Goal: Use online tool/utility: Use online tool/utility

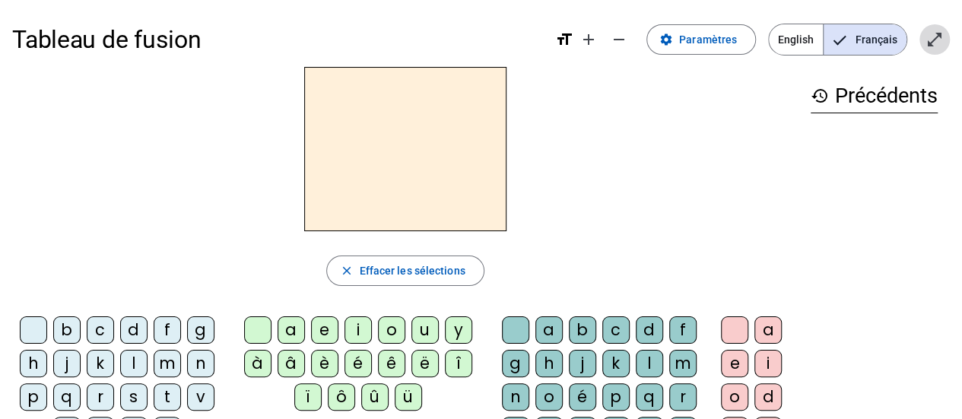
click at [929, 42] on mat-icon "open_in_full" at bounding box center [934, 39] width 18 height 18
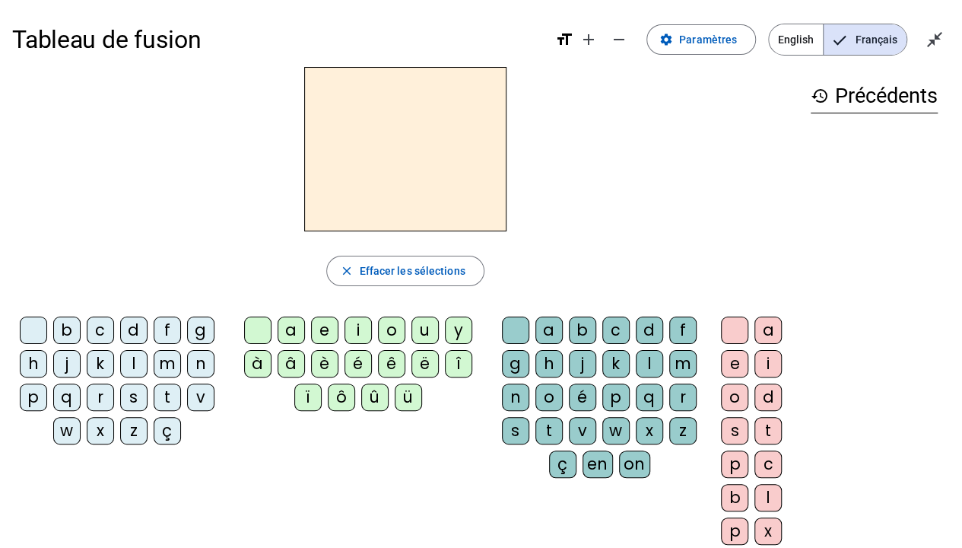
click at [167, 358] on div "m" at bounding box center [167, 363] width 27 height 27
click at [298, 321] on div "a" at bounding box center [291, 329] width 27 height 27
click at [167, 401] on div "t" at bounding box center [167, 396] width 27 height 27
click at [129, 365] on div "l" at bounding box center [133, 363] width 27 height 27
click at [135, 398] on div "s" at bounding box center [133, 396] width 27 height 27
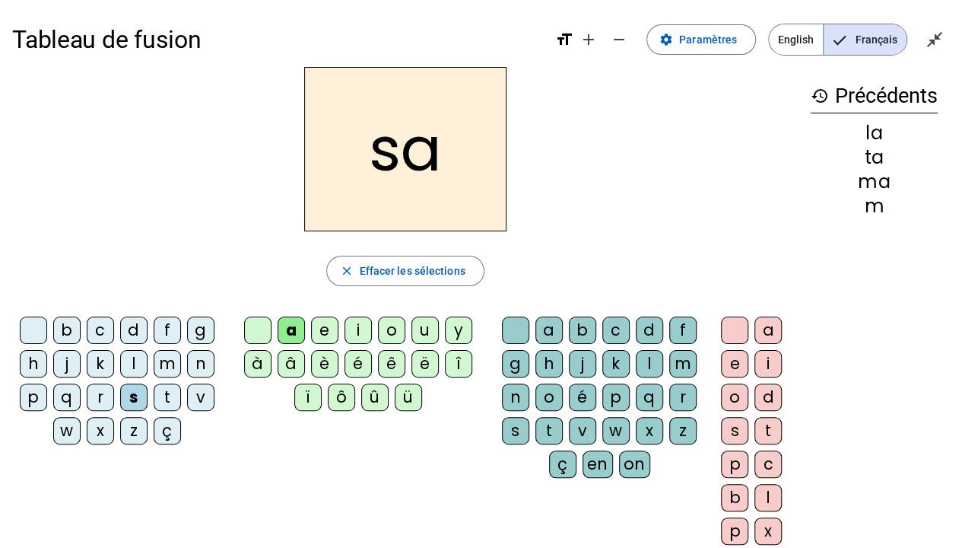
click at [639, 364] on div "l" at bounding box center [649, 363] width 27 height 27
click at [64, 330] on div "b" at bounding box center [66, 329] width 27 height 27
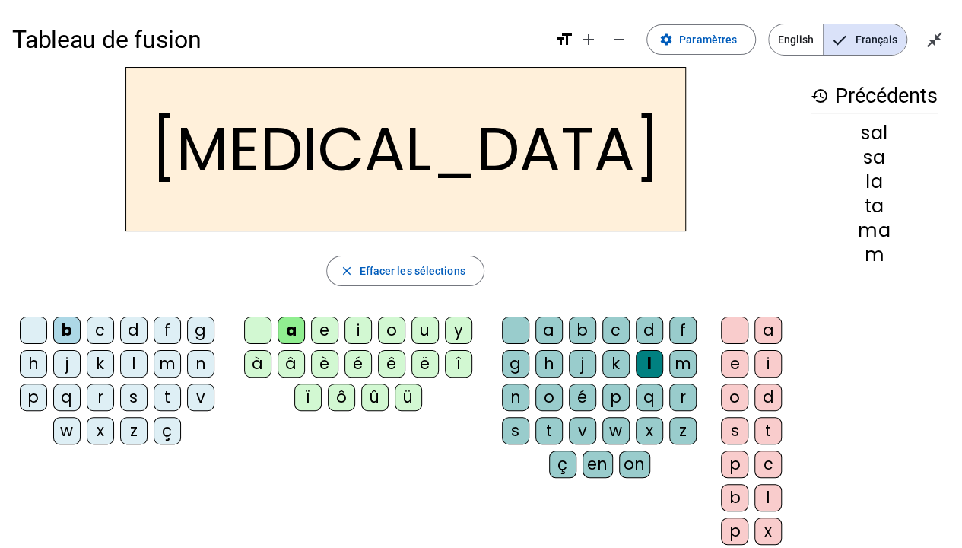
click at [173, 363] on div "m" at bounding box center [167, 363] width 27 height 27
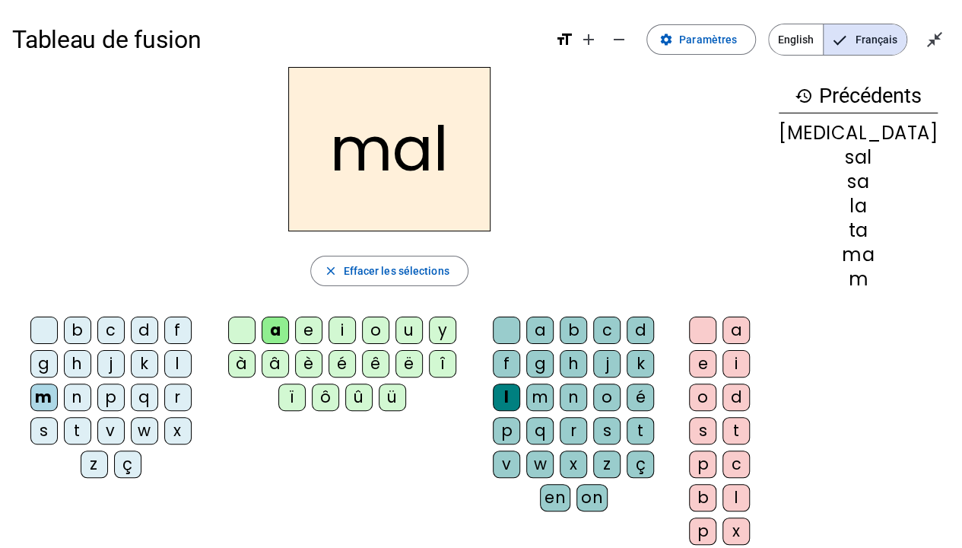
click at [351, 335] on div "i" at bounding box center [342, 329] width 27 height 27
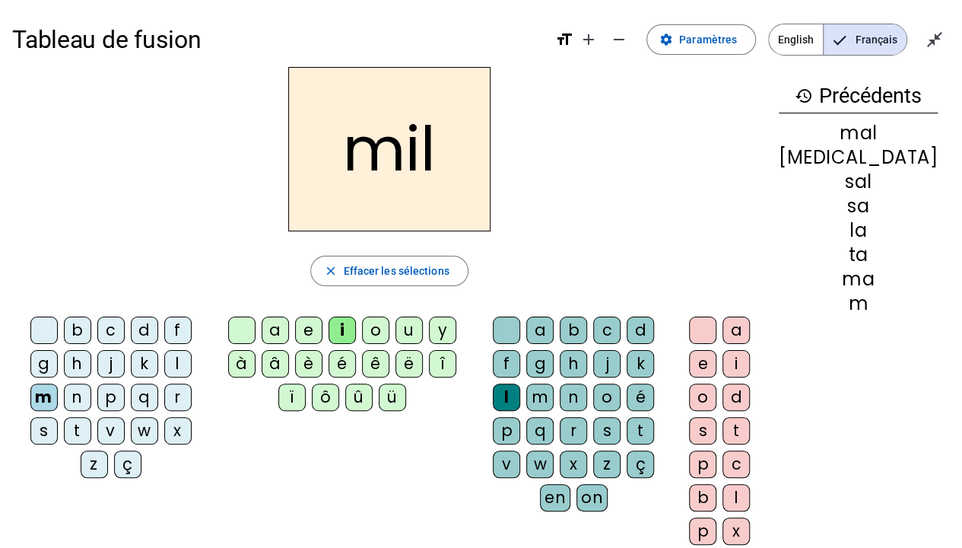
click at [58, 417] on div "s" at bounding box center [43, 430] width 27 height 27
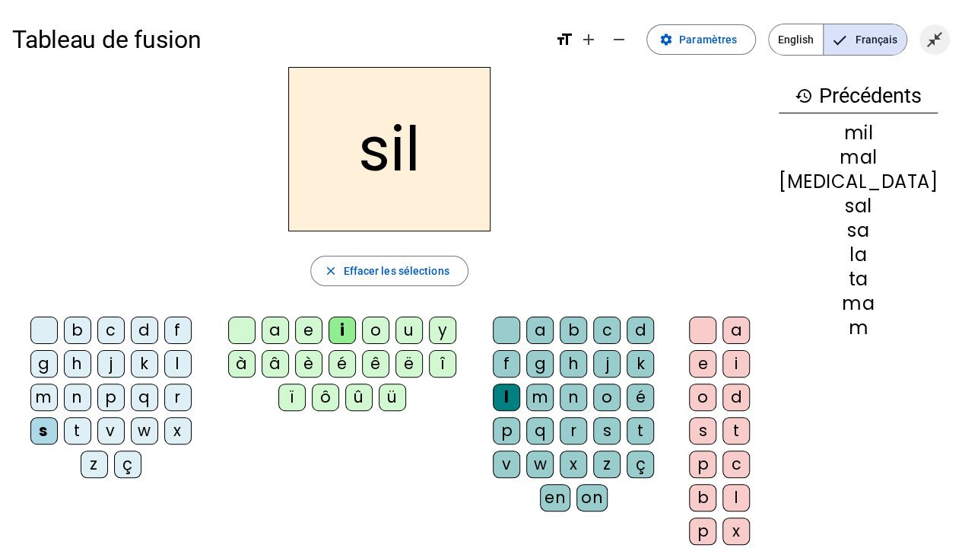
click at [935, 46] on mat-icon "close_fullscreen" at bounding box center [934, 39] width 18 height 18
